Goal: Task Accomplishment & Management: Manage account settings

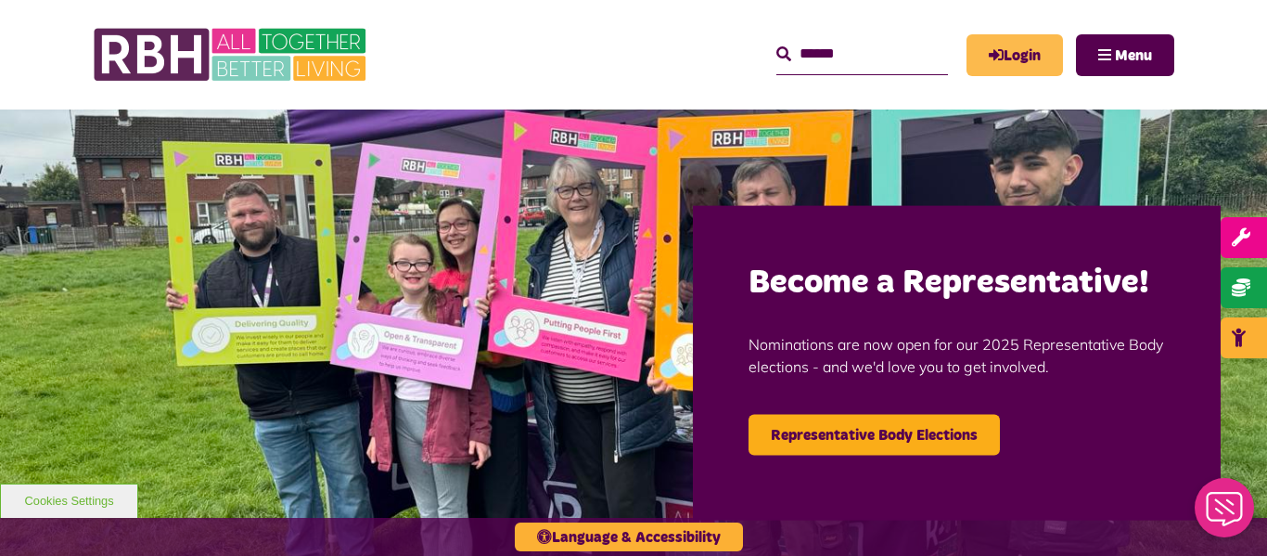
click at [1029, 58] on link "Login" at bounding box center [1015, 55] width 96 height 42
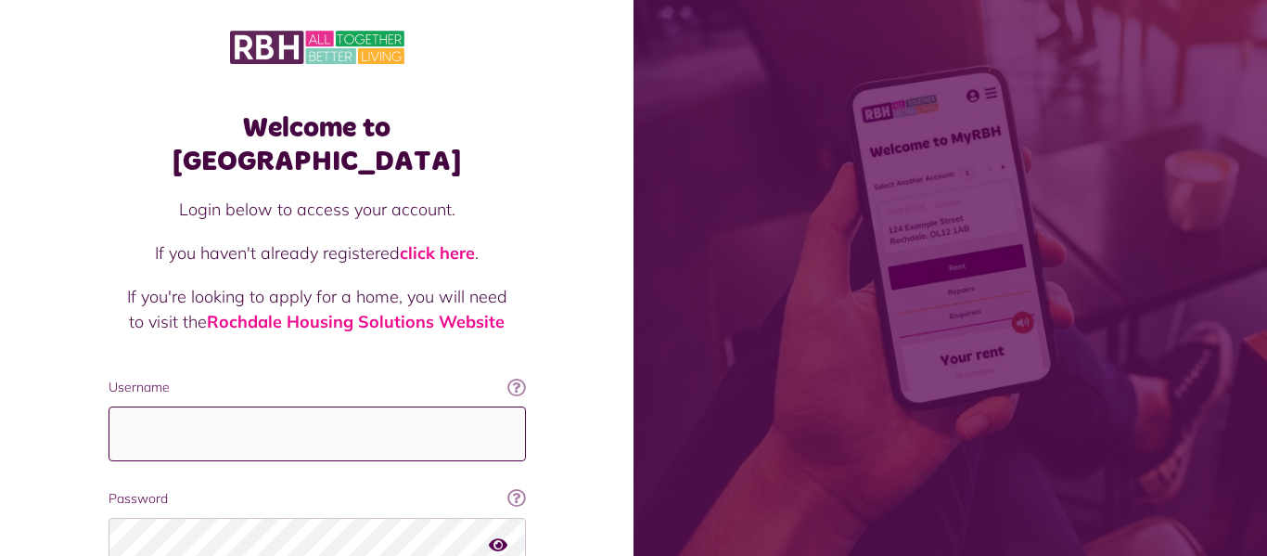
type input "**********"
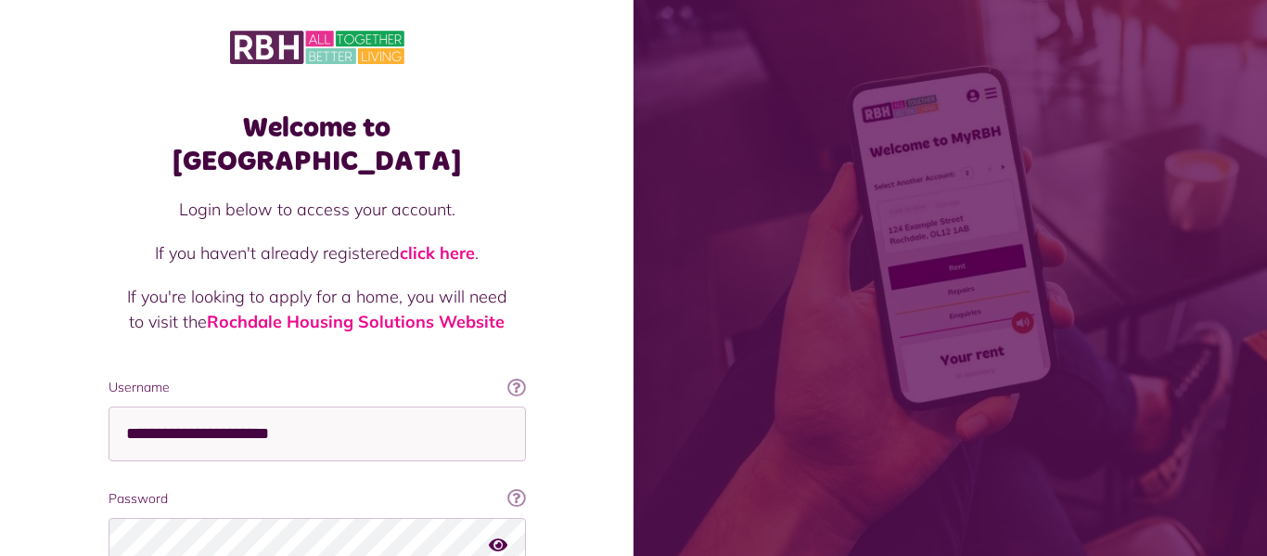
click at [596, 248] on div "Welcome to MyRBH Login below to access your account. If you haven't already reg…" at bounding box center [317, 373] width 634 height 746
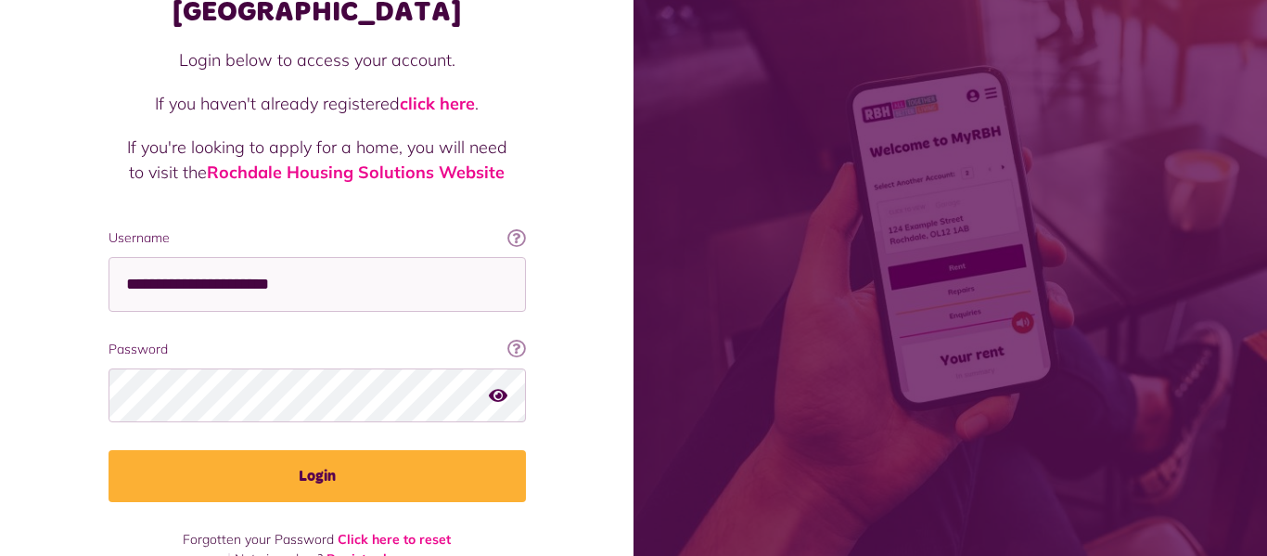
scroll to position [157, 0]
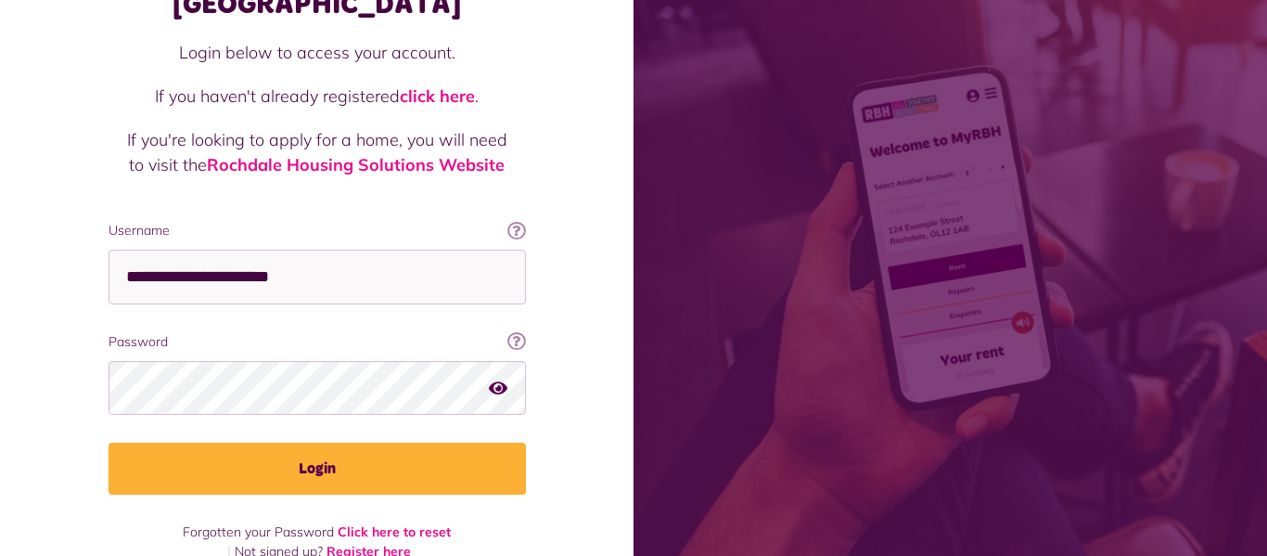
click at [497, 379] on icon "button" at bounding box center [498, 387] width 19 height 17
click at [497, 379] on icon "button" at bounding box center [499, 387] width 21 height 17
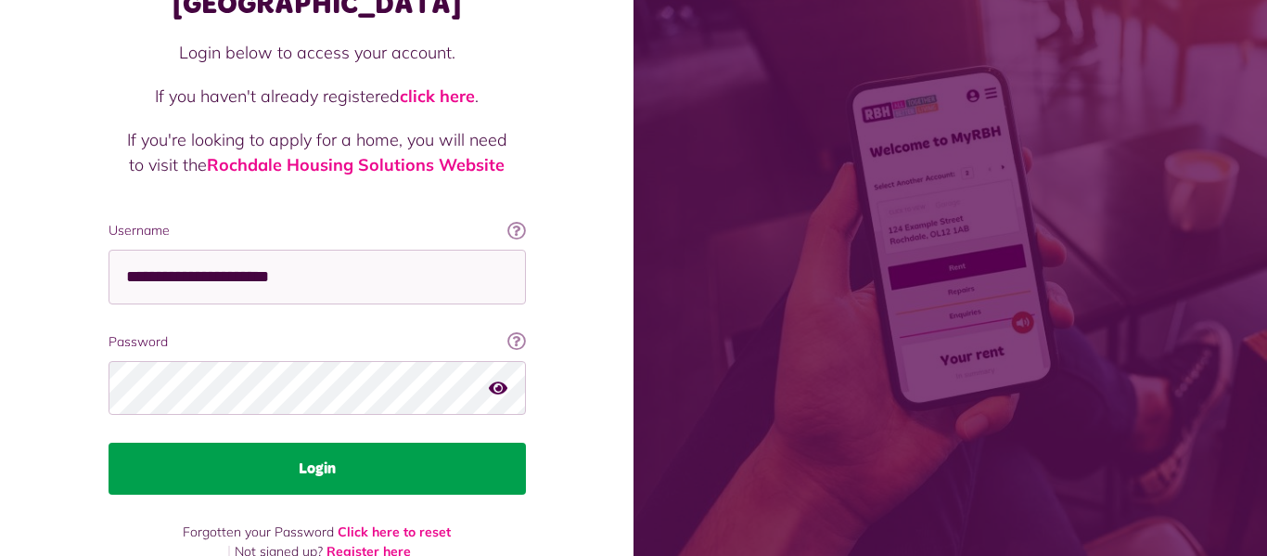
click at [359, 442] on button "Login" at bounding box center [317, 468] width 417 height 52
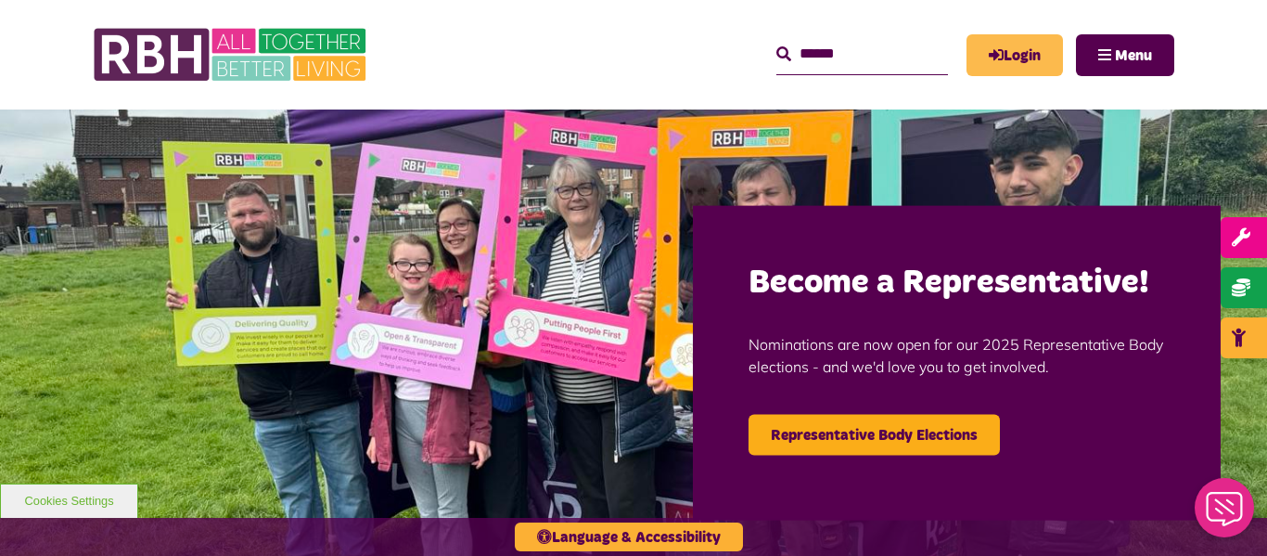
click at [1016, 67] on link "Login" at bounding box center [1015, 55] width 96 height 42
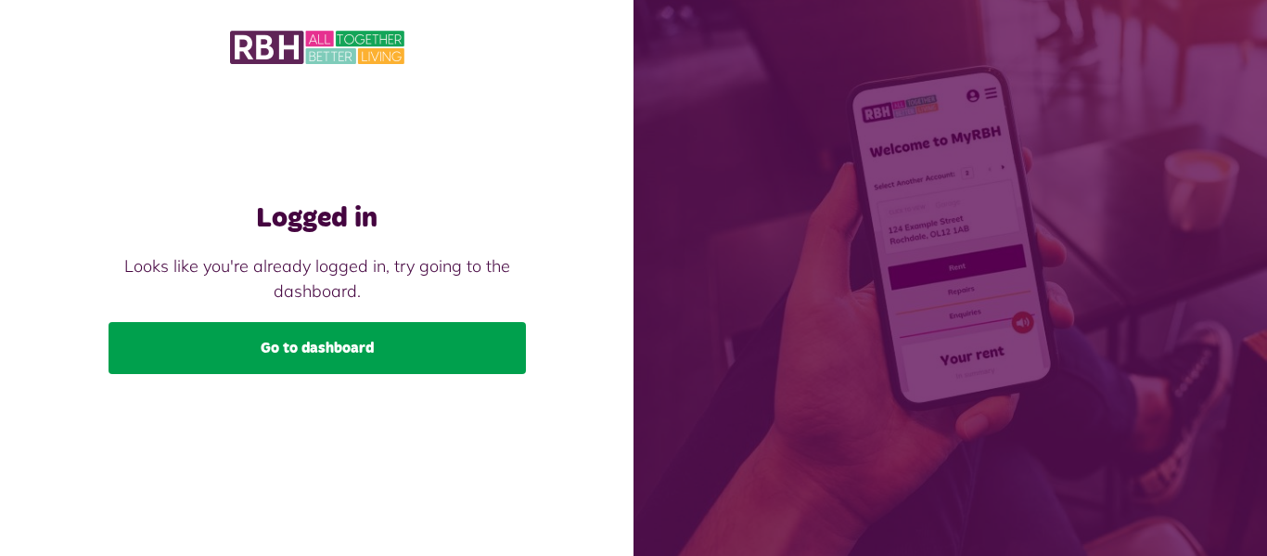
click at [386, 350] on link "Go to dashboard" at bounding box center [317, 348] width 417 height 52
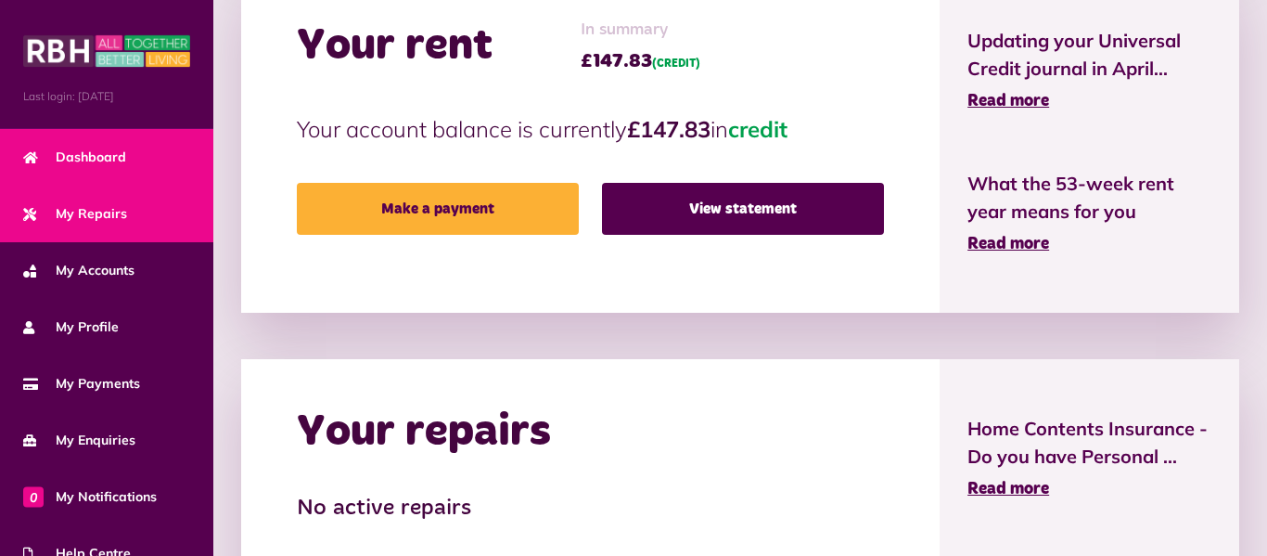
scroll to position [519, 0]
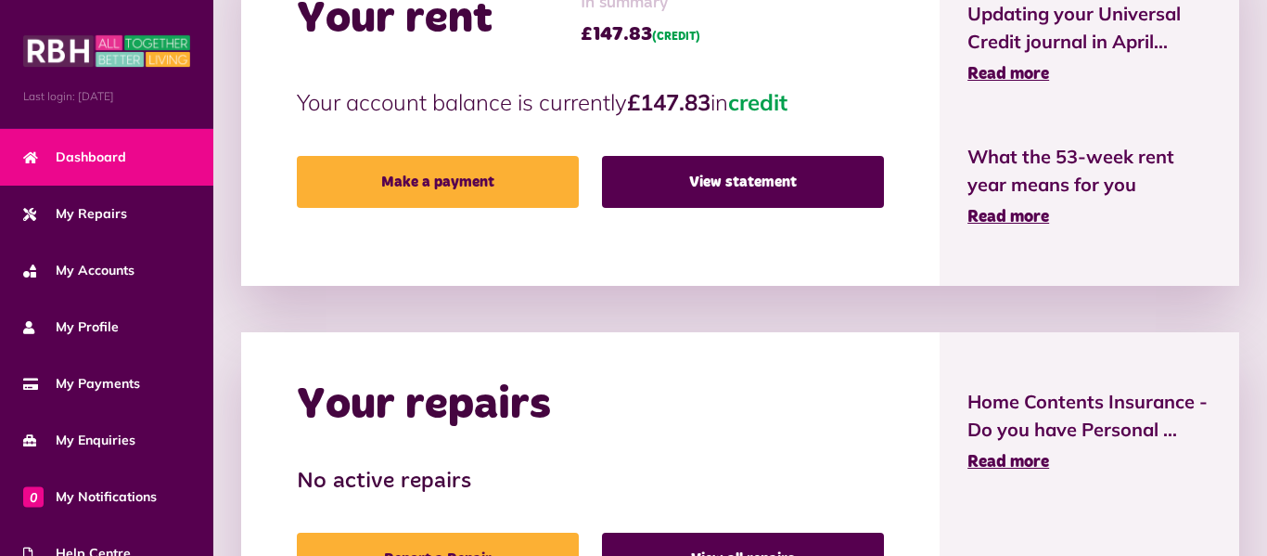
click at [215, 179] on div "HELP CENTRE From neighbourhood issues to money advice, use our new help centre …" at bounding box center [740, 376] width 1054 height 1340
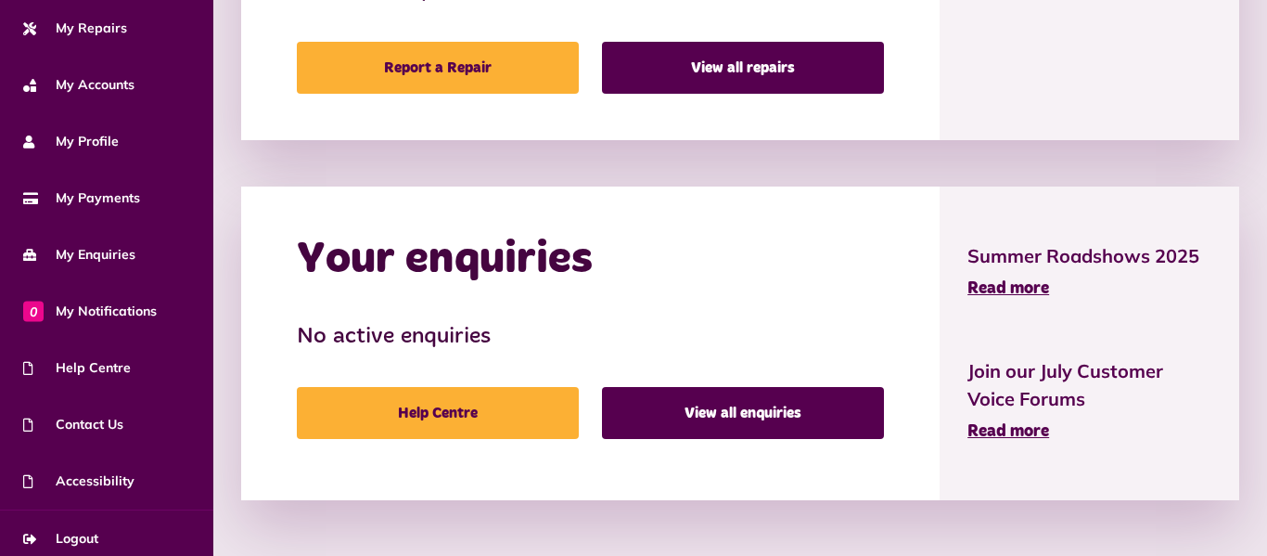
scroll to position [197, 0]
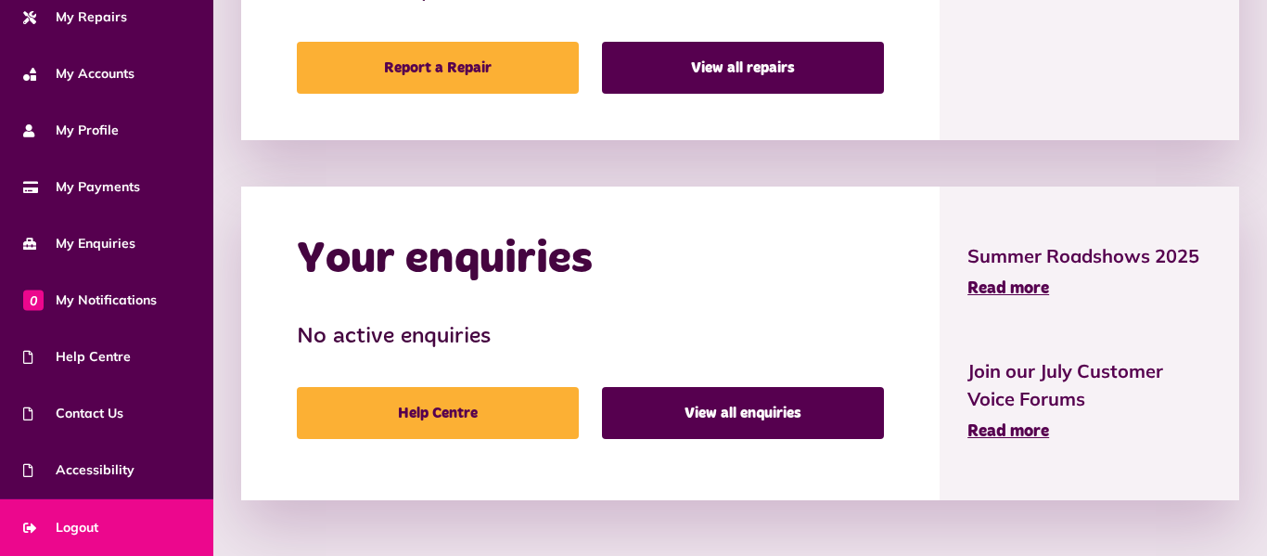
click at [110, 532] on link "Logout" at bounding box center [106, 527] width 213 height 57
